Goal: Obtain resource: Obtain resource

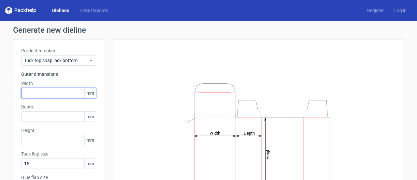
click at [46, 94] on input "text" at bounding box center [58, 93] width 75 height 10
type input "140"
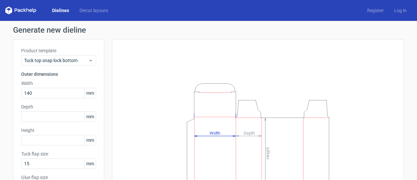
click at [15, 103] on div "Product template Tuck top snap lock bottom Outer dimensions Width 140 mm Depth …" at bounding box center [58, 134] width 91 height 190
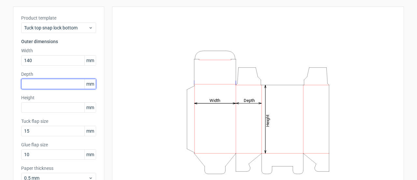
click at [41, 88] on input "text" at bounding box center [58, 84] width 75 height 10
click at [36, 82] on input "text" at bounding box center [58, 84] width 75 height 10
type input "76"
click at [0, 104] on div "Generate new dieline Product template Tuck top snap lock bottom Outer dimension…" at bounding box center [208, 105] width 417 height 234
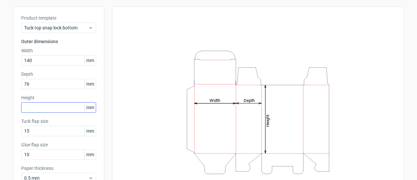
drag, startPoint x: 43, startPoint y: 98, endPoint x: 44, endPoint y: 103, distance: 4.7
click at [44, 98] on label "Height" at bounding box center [58, 97] width 75 height 7
click at [47, 108] on input "text" at bounding box center [58, 107] width 75 height 10
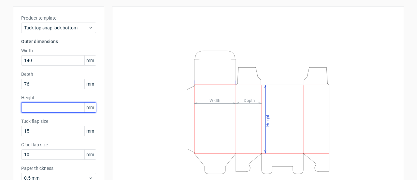
click at [56, 104] on input "text" at bounding box center [58, 107] width 75 height 10
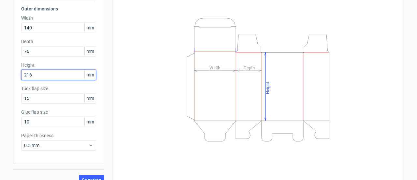
scroll to position [75, 0]
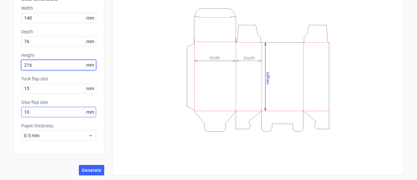
type input "216"
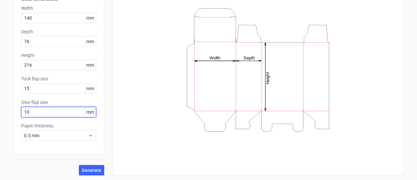
drag, startPoint x: 32, startPoint y: 112, endPoint x: 10, endPoint y: 112, distance: 22.2
click at [10, 112] on div "Generate new dieline Product template Tuck top snap lock bottom Outer dimension…" at bounding box center [208, 63] width 417 height 234
type input "15"
click at [85, 168] on span "Generate" at bounding box center [92, 170] width 20 height 5
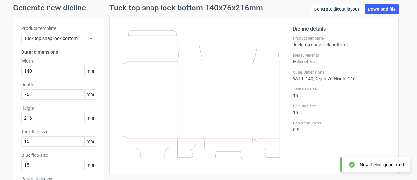
scroll to position [33, 0]
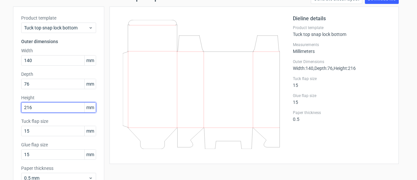
drag, startPoint x: 42, startPoint y: 108, endPoint x: 10, endPoint y: 111, distance: 32.7
click at [10, 111] on div "Generate new dieline Product template Tuck top snap lock bottom Outer dimension…" at bounding box center [208, 105] width 417 height 234
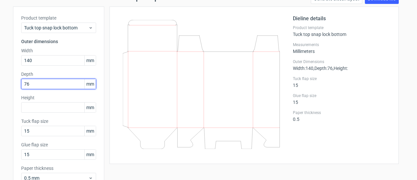
drag, startPoint x: 29, startPoint y: 86, endPoint x: 15, endPoint y: 86, distance: 14.0
click at [15, 86] on div "Product template Tuck top snap lock bottom Outer dimensions Width 140 mm Depth …" at bounding box center [58, 102] width 91 height 190
paste input "21"
type input "216"
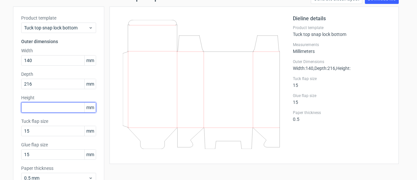
click at [43, 108] on input "text" at bounding box center [58, 107] width 75 height 10
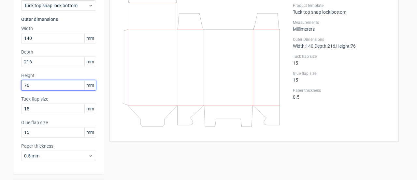
scroll to position [65, 0]
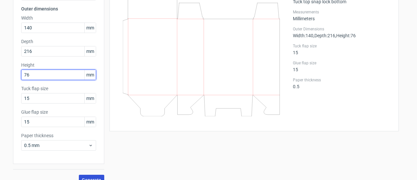
type input "76"
click at [90, 177] on span "Generate" at bounding box center [92, 179] width 20 height 5
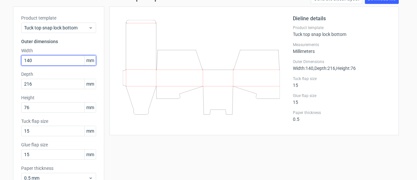
drag, startPoint x: 39, startPoint y: 61, endPoint x: 16, endPoint y: 60, distance: 23.8
click at [16, 60] on div "Product template Tuck top snap lock bottom Outer dimensions Width 140 mm Depth …" at bounding box center [58, 102] width 91 height 190
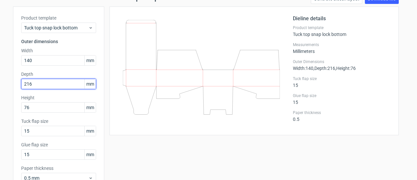
drag, startPoint x: 34, startPoint y: 83, endPoint x: 11, endPoint y: 83, distance: 22.5
click at [13, 83] on div "Product template Tuck top snap lock bottom Outer dimensions Width 140 mm Depth …" at bounding box center [58, 102] width 91 height 190
type input "140"
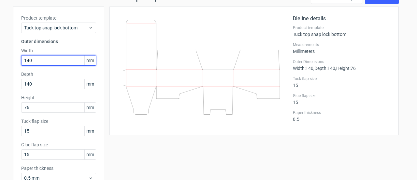
drag, startPoint x: 25, startPoint y: 62, endPoint x: 12, endPoint y: 62, distance: 13.7
click at [13, 62] on div "Product template Tuck top snap lock bottom Outer dimensions Width 140 mm Depth …" at bounding box center [58, 102] width 91 height 190
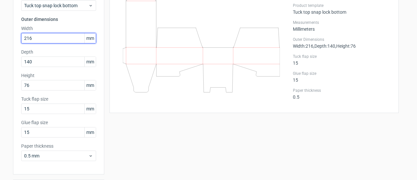
scroll to position [75, 0]
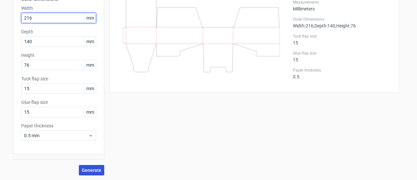
type input "216"
click at [85, 168] on span "Generate" at bounding box center [92, 170] width 20 height 5
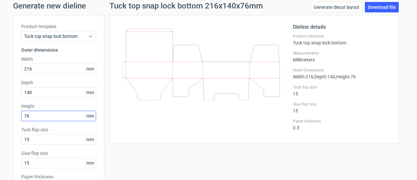
scroll to position [33, 0]
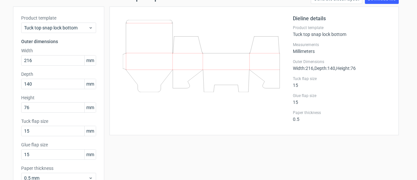
click at [57, 34] on div "Product template Tuck top snap lock bottom Outer dimensions Width 216 mm Depth …" at bounding box center [58, 102] width 91 height 190
click at [58, 22] on div "Tuck top snap lock bottom" at bounding box center [58, 27] width 75 height 10
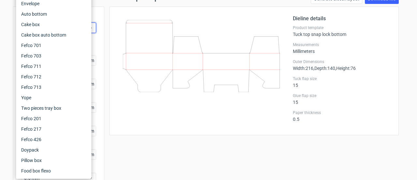
click at [13, 76] on div "Product template Tuck top snap lock bottom Outer dimensions Width 216 mm Depth …" at bounding box center [58, 102] width 91 height 190
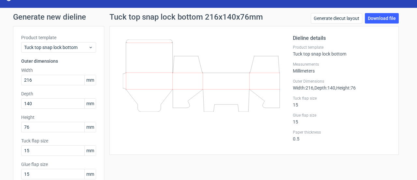
scroll to position [0, 0]
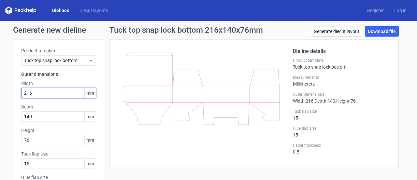
drag, startPoint x: 41, startPoint y: 92, endPoint x: 15, endPoint y: 92, distance: 26.1
click at [15, 92] on div "Product template Tuck top snap lock bottom Outer dimensions Width 216 mm Depth …" at bounding box center [58, 134] width 91 height 190
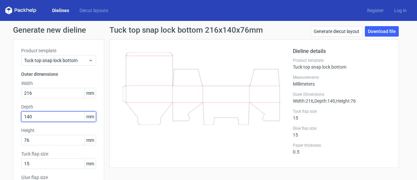
drag, startPoint x: 25, startPoint y: 116, endPoint x: 20, endPoint y: 116, distance: 4.6
click at [21, 116] on input "140" at bounding box center [58, 116] width 75 height 10
type input "76"
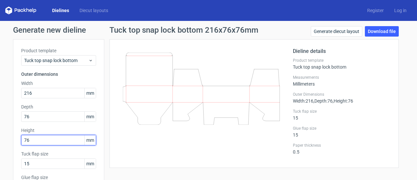
drag, startPoint x: 44, startPoint y: 143, endPoint x: 18, endPoint y: 143, distance: 25.7
click at [18, 143] on div "Product template Tuck top snap lock bottom Outer dimensions Width 216 mm Depth …" at bounding box center [58, 134] width 91 height 190
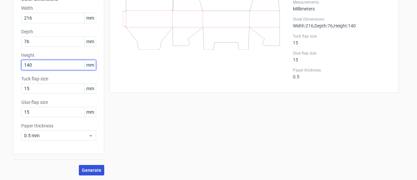
type input "140"
click at [92, 173] on button "Generate" at bounding box center [91, 170] width 25 height 10
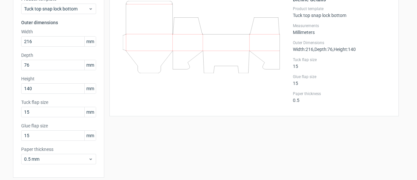
scroll to position [10, 0]
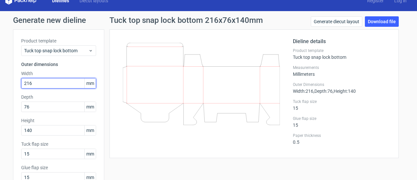
drag, startPoint x: 36, startPoint y: 81, endPoint x: 20, endPoint y: 84, distance: 15.7
click at [21, 84] on input "216" at bounding box center [58, 83] width 75 height 10
type input "76"
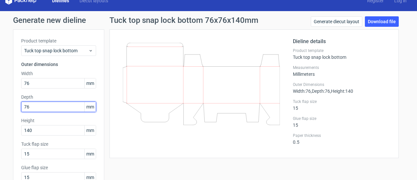
drag, startPoint x: 28, startPoint y: 107, endPoint x: 10, endPoint y: 109, distance: 17.7
click at [13, 109] on div "Product template Tuck top snap lock bottom Outer dimensions Width 76 mm Depth 7…" at bounding box center [58, 124] width 91 height 190
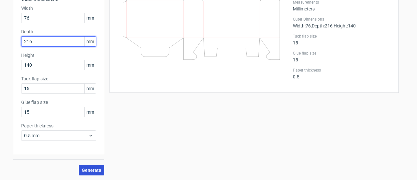
type input "216"
click at [94, 168] on span "Generate" at bounding box center [92, 170] width 20 height 5
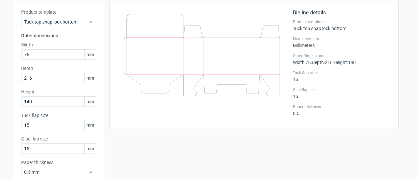
scroll to position [10, 0]
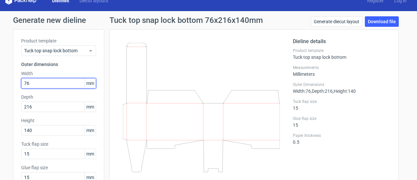
drag, startPoint x: 30, startPoint y: 81, endPoint x: 18, endPoint y: 82, distance: 11.8
click at [18, 82] on div "Product template Tuck top snap lock bottom Outer dimensions Width 76 mm Depth 2…" at bounding box center [58, 124] width 91 height 190
type input "216"
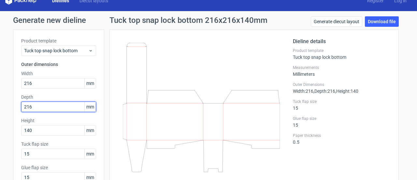
drag, startPoint x: 14, startPoint y: 109, endPoint x: 6, endPoint y: 109, distance: 8.2
click at [7, 109] on div "Generate new dieline Product template Tuck top snap lock bottom Outer dimension…" at bounding box center [208, 128] width 417 height 234
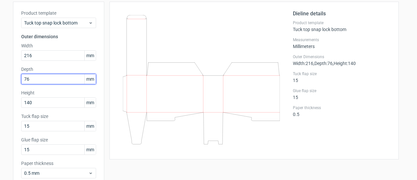
scroll to position [75, 0]
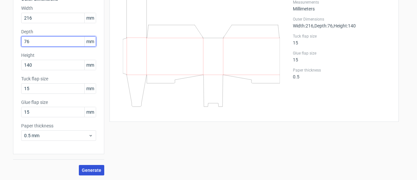
type input "76"
click at [99, 165] on button "Generate" at bounding box center [91, 170] width 25 height 10
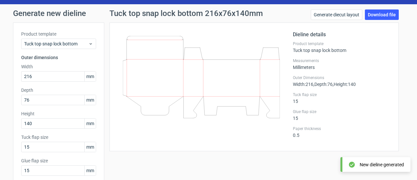
scroll to position [10, 0]
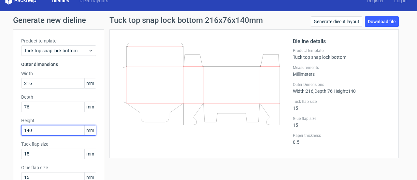
drag, startPoint x: 27, startPoint y: 135, endPoint x: 16, endPoint y: 135, distance: 10.8
click at [16, 135] on div "Product template Tuck top snap lock bottom Outer dimensions Width 216 mm Depth …" at bounding box center [58, 124] width 91 height 190
type input "216"
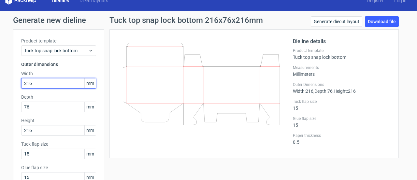
drag, startPoint x: 36, startPoint y: 83, endPoint x: 12, endPoint y: 83, distance: 23.8
click at [13, 83] on div "Product template Tuck top snap lock bottom Outer dimensions Width 216 mm Depth …" at bounding box center [58, 124] width 91 height 190
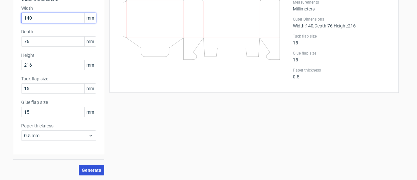
type input "140"
click at [82, 169] on span "Generate" at bounding box center [92, 170] width 20 height 5
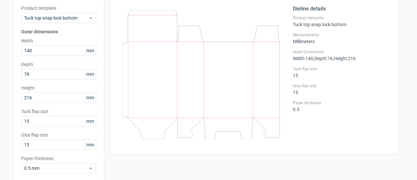
scroll to position [10, 0]
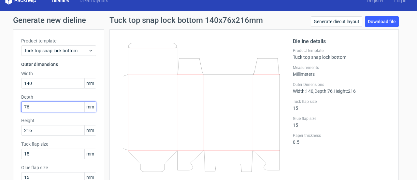
drag, startPoint x: 31, startPoint y: 107, endPoint x: 18, endPoint y: 107, distance: 13.0
click at [18, 107] on div "Product template Tuck top snap lock bottom Outer dimensions Width 140 mm Depth …" at bounding box center [58, 124] width 91 height 190
type input "140"
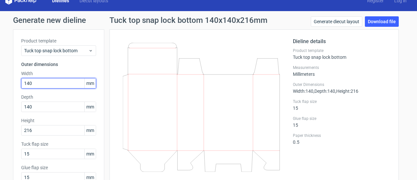
drag, startPoint x: 36, startPoint y: 80, endPoint x: 12, endPoint y: 79, distance: 24.1
click at [13, 79] on div "Product template Tuck top snap lock bottom Outer dimensions Width 140 mm Depth …" at bounding box center [58, 124] width 91 height 190
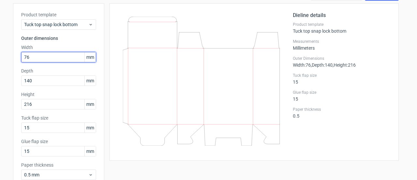
scroll to position [75, 0]
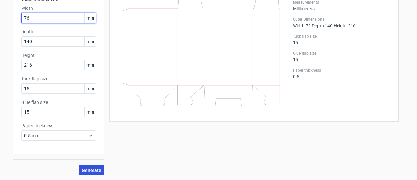
type input "76"
click at [90, 172] on button "Generate" at bounding box center [91, 170] width 25 height 10
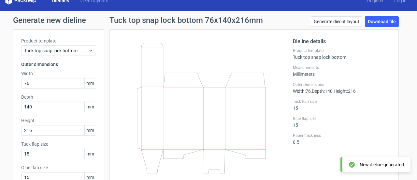
scroll to position [42, 0]
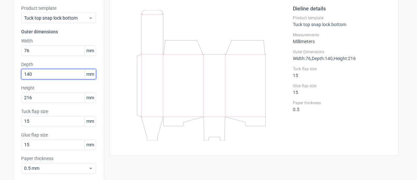
drag, startPoint x: 33, startPoint y: 75, endPoint x: 8, endPoint y: 73, distance: 25.1
click at [8, 73] on div "Generate new dieline Product template Tuck top snap lock bottom Outer dimension…" at bounding box center [208, 95] width 417 height 234
type input "76"
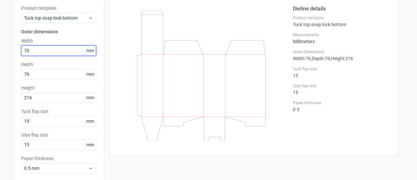
drag, startPoint x: 37, startPoint y: 46, endPoint x: 12, endPoint y: 49, distance: 25.4
click at [13, 49] on div "Product template Tuck top snap lock bottom Outer dimensions Width 76 mm Depth 7…" at bounding box center [58, 92] width 91 height 190
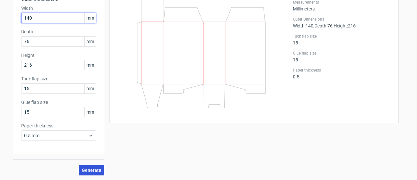
type input "140"
click at [87, 168] on span "Generate" at bounding box center [92, 170] width 20 height 5
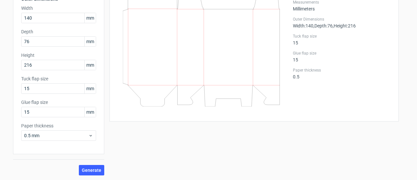
scroll to position [42, 0]
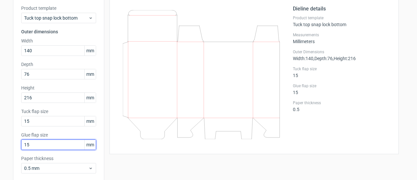
drag, startPoint x: 39, startPoint y: 147, endPoint x: 10, endPoint y: 140, distance: 30.1
click at [10, 140] on div "Generate new dieline Product template Tuck top snap lock bottom Outer dimension…" at bounding box center [208, 95] width 417 height 234
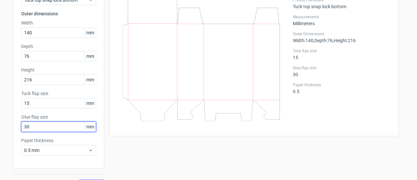
scroll to position [75, 0]
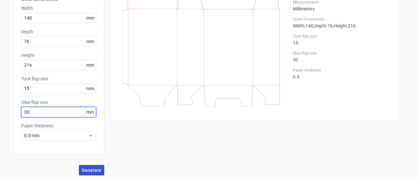
type input "30"
click at [88, 172] on button "Generate" at bounding box center [91, 170] width 25 height 10
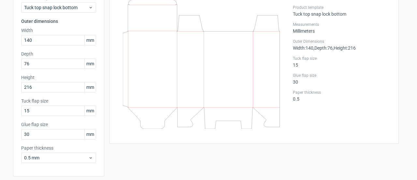
scroll to position [42, 0]
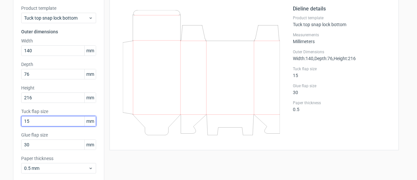
drag, startPoint x: 20, startPoint y: 123, endPoint x: 16, endPoint y: 123, distance: 3.9
click at [16, 123] on div "Product template Tuck top snap lock bottom Outer dimensions Width 140 mm Depth …" at bounding box center [58, 92] width 91 height 190
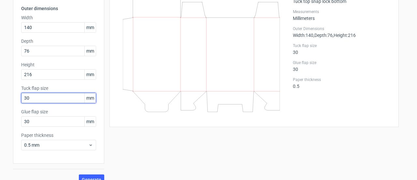
scroll to position [75, 0]
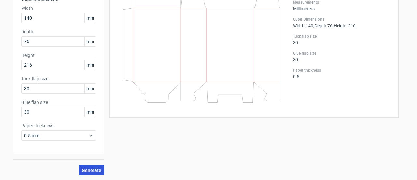
click at [96, 168] on span "Generate" at bounding box center [92, 170] width 20 height 5
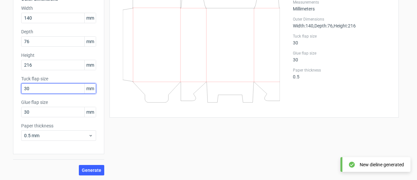
drag, startPoint x: 25, startPoint y: 86, endPoint x: 14, endPoint y: 86, distance: 10.8
click at [14, 86] on div "Product template Tuck top snap lock bottom Outer dimensions Width 140 mm Depth …" at bounding box center [58, 59] width 91 height 190
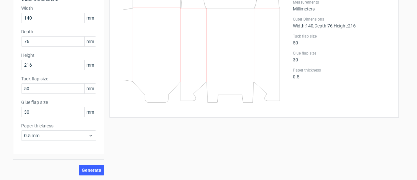
click at [96, 162] on div "Generate" at bounding box center [58, 164] width 91 height 21
click at [98, 163] on div "Generate" at bounding box center [58, 164] width 91 height 21
click at [98, 168] on span "Generate" at bounding box center [92, 170] width 20 height 5
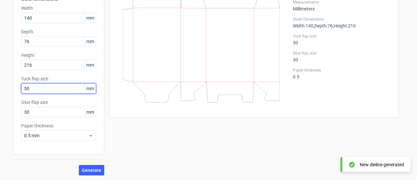
drag, startPoint x: 27, startPoint y: 87, endPoint x: 8, endPoint y: 87, distance: 18.9
click at [8, 87] on div "Generate new dieline Product template Tuck top snap lock bottom Outer dimension…" at bounding box center [208, 63] width 417 height 234
type input "30"
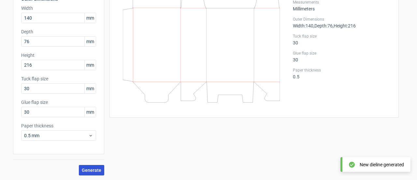
click at [88, 166] on button "Generate" at bounding box center [91, 170] width 25 height 10
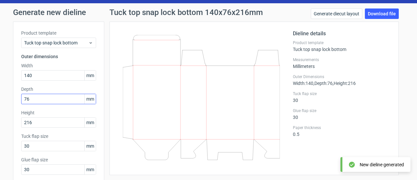
scroll to position [33, 0]
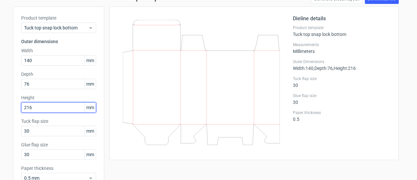
drag, startPoint x: 24, startPoint y: 109, endPoint x: 19, endPoint y: 109, distance: 5.2
click at [21, 109] on input "216" at bounding box center [58, 107] width 75 height 10
type input "140"
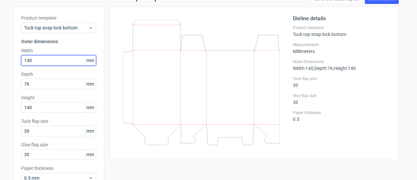
drag, startPoint x: 6, startPoint y: 63, endPoint x: 0, endPoint y: 64, distance: 5.9
click at [1, 64] on div "Generate new dieline Product template Tuck top snap lock bottom Outer dimension…" at bounding box center [208, 105] width 417 height 234
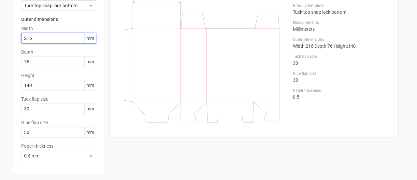
scroll to position [75, 0]
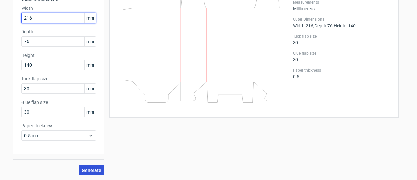
type input "216"
click at [89, 169] on span "Generate" at bounding box center [92, 170] width 20 height 5
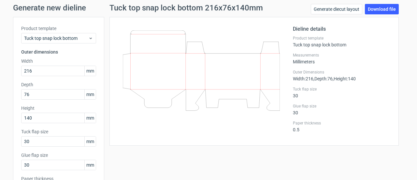
scroll to position [33, 0]
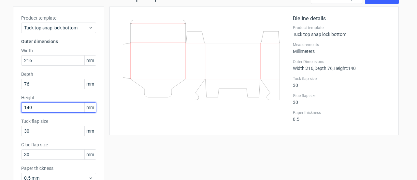
drag, startPoint x: 33, startPoint y: 111, endPoint x: 7, endPoint y: 111, distance: 26.7
click at [7, 111] on div "Generate new dieline Product template Tuck top snap lock bottom Outer dimension…" at bounding box center [208, 105] width 417 height 234
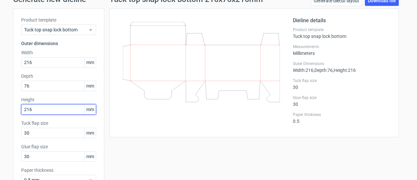
scroll to position [0, 0]
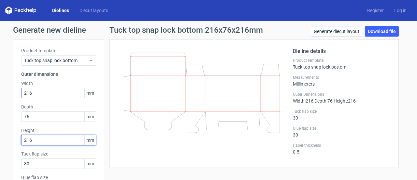
type input "216"
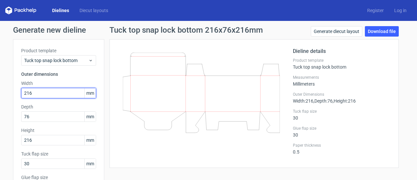
drag, startPoint x: 32, startPoint y: 90, endPoint x: 8, endPoint y: 95, distance: 23.5
click at [8, 95] on div "Generate new dieline Product template Tuck top snap lock bottom Outer dimension…" at bounding box center [208, 138] width 417 height 234
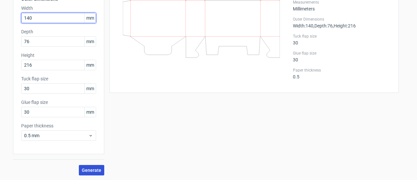
type input "140"
click at [95, 170] on span "Generate" at bounding box center [92, 170] width 20 height 5
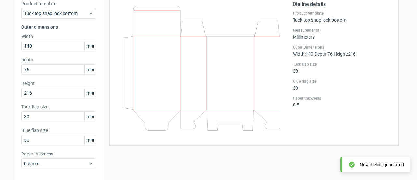
scroll to position [33, 0]
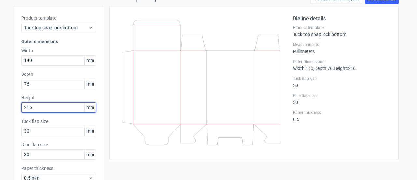
drag, startPoint x: 26, startPoint y: 108, endPoint x: 14, endPoint y: 103, distance: 12.9
click at [14, 105] on div "Product template Tuck top snap lock bottom Outer dimensions Width 140 mm Depth …" at bounding box center [58, 102] width 91 height 190
type input "394"
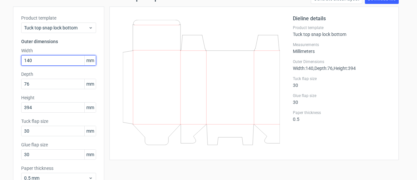
drag, startPoint x: 37, startPoint y: 60, endPoint x: 16, endPoint y: 60, distance: 20.9
click at [16, 60] on div "Product template Tuck top snap lock bottom Outer dimensions Width 140 mm Depth …" at bounding box center [58, 102] width 91 height 190
type input "216"
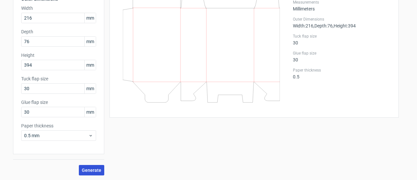
click at [89, 172] on span "Generate" at bounding box center [92, 170] width 20 height 5
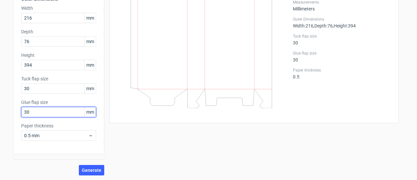
drag, startPoint x: 32, startPoint y: 113, endPoint x: 21, endPoint y: 114, distance: 11.4
click at [21, 114] on input "30" at bounding box center [58, 112] width 75 height 10
click at [93, 168] on span "Generate" at bounding box center [92, 170] width 20 height 5
drag, startPoint x: 25, startPoint y: 110, endPoint x: 12, endPoint y: 110, distance: 13.0
click at [13, 110] on div "Product template Tuck top snap lock bottom Outer dimensions Width 216 mm Depth …" at bounding box center [58, 59] width 91 height 190
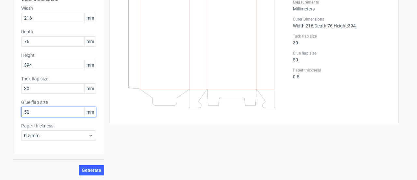
type input "5"
type input "40"
click at [88, 168] on span "Generate" at bounding box center [92, 170] width 20 height 5
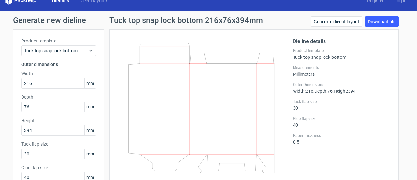
scroll to position [42, 0]
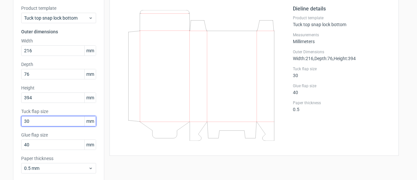
drag, startPoint x: 20, startPoint y: 122, endPoint x: 10, endPoint y: 122, distance: 9.8
click at [10, 122] on div "Generate new dieline Product template Tuck top snap lock bottom Outer dimension…" at bounding box center [208, 95] width 417 height 234
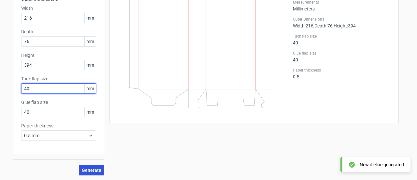
type input "40"
click at [91, 168] on span "Generate" at bounding box center [92, 170] width 20 height 5
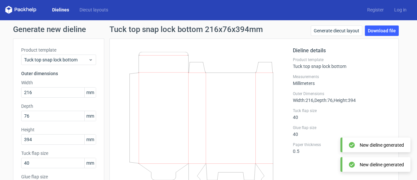
scroll to position [0, 0]
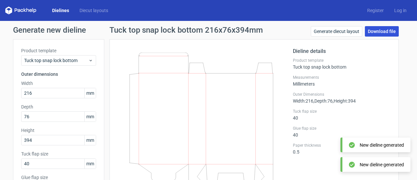
click at [375, 30] on link "Download file" at bounding box center [382, 31] width 34 height 10
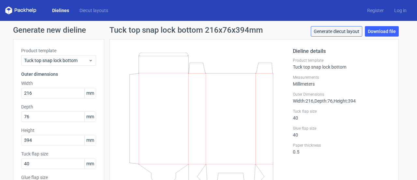
click at [330, 32] on link "Generate diecut layout" at bounding box center [336, 31] width 51 height 10
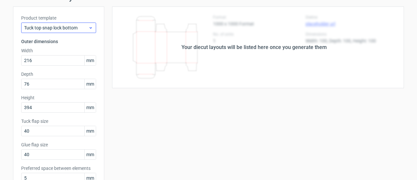
scroll to position [130, 0]
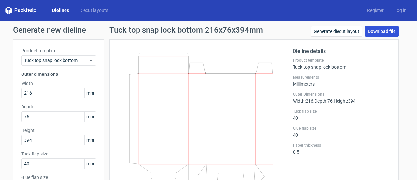
click at [372, 35] on link "Download file" at bounding box center [382, 31] width 34 height 10
click at [386, 32] on link "Download file" at bounding box center [382, 31] width 34 height 10
click at [378, 31] on link "Download file" at bounding box center [382, 31] width 34 height 10
drag, startPoint x: 208, startPoint y: 83, endPoint x: 241, endPoint y: 110, distance: 42.9
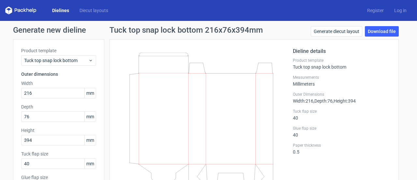
click at [241, 110] on icon at bounding box center [201, 117] width 157 height 130
drag, startPoint x: 195, startPoint y: 81, endPoint x: 188, endPoint y: 84, distance: 7.7
click at [188, 84] on icon at bounding box center [201, 117] width 157 height 130
drag, startPoint x: 350, startPoint y: 122, endPoint x: 334, endPoint y: 117, distance: 17.0
click at [350, 122] on div "Dieline details Product template Tuck top snap lock bottom Measurements Millime…" at bounding box center [342, 118] width 98 height 142
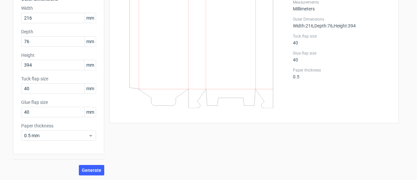
scroll to position [75, 0]
click at [98, 168] on span "Generate" at bounding box center [92, 170] width 20 height 5
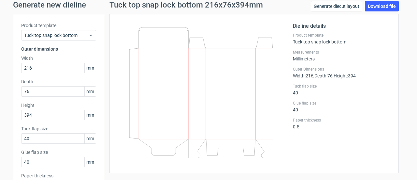
scroll to position [0, 0]
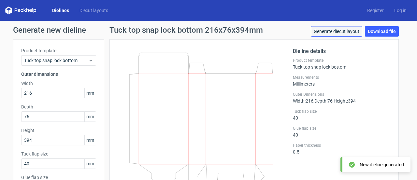
click at [330, 30] on link "Generate diecut layout" at bounding box center [336, 31] width 51 height 10
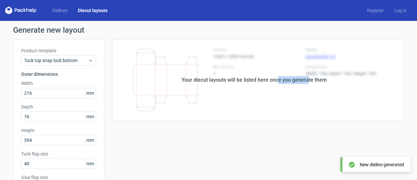
drag, startPoint x: 276, startPoint y: 81, endPoint x: 306, endPoint y: 112, distance: 43.8
click at [306, 112] on div "Your diecut layouts will be listed here once you generate them" at bounding box center [254, 79] width 300 height 81
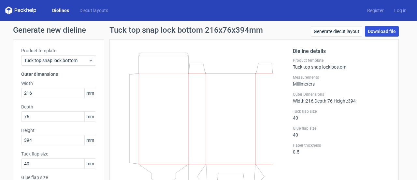
click at [384, 34] on link "Download file" at bounding box center [382, 31] width 34 height 10
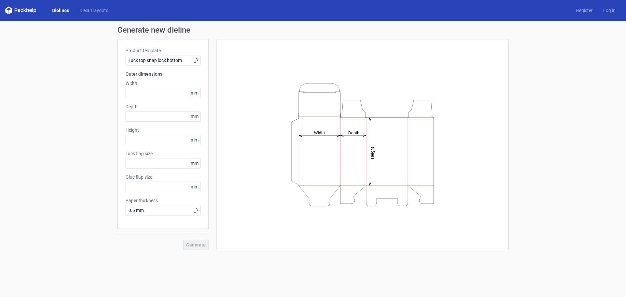
type input "15"
type input "10"
click at [164, 94] on input "text" at bounding box center [162, 93] width 75 height 10
click at [143, 145] on div "Product template Tuck top snap lock bottom Outer dimensions Width mm Depth mm H…" at bounding box center [162, 134] width 91 height 190
click at [142, 138] on input "text" at bounding box center [162, 140] width 75 height 10
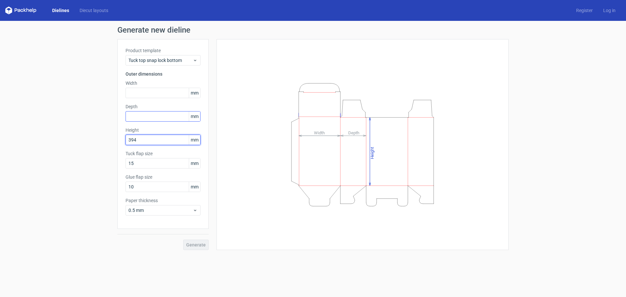
type input "394"
click at [141, 119] on input "text" at bounding box center [162, 116] width 75 height 10
type input "76"
click at [143, 95] on input "text" at bounding box center [162, 93] width 75 height 10
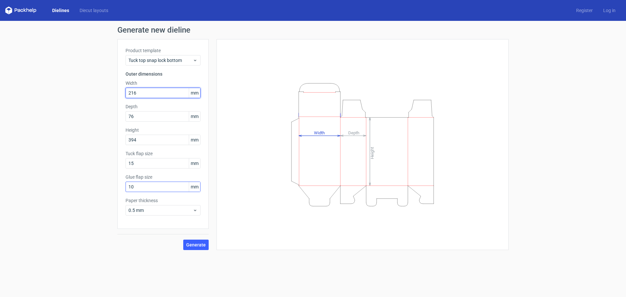
type input "216"
drag, startPoint x: 142, startPoint y: 183, endPoint x: 119, endPoint y: 185, distance: 22.6
click at [119, 185] on div "Product template Tuck top snap lock bottom Outer dimensions Width 216 mm Depth …" at bounding box center [162, 134] width 91 height 190
type input "25"
click at [190, 245] on span "Generate" at bounding box center [196, 244] width 20 height 5
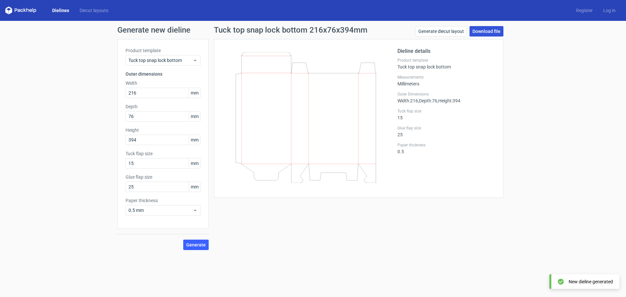
click at [487, 31] on link "Download file" at bounding box center [486, 31] width 34 height 10
